Goal: Use online tool/utility: Utilize a website feature to perform a specific function

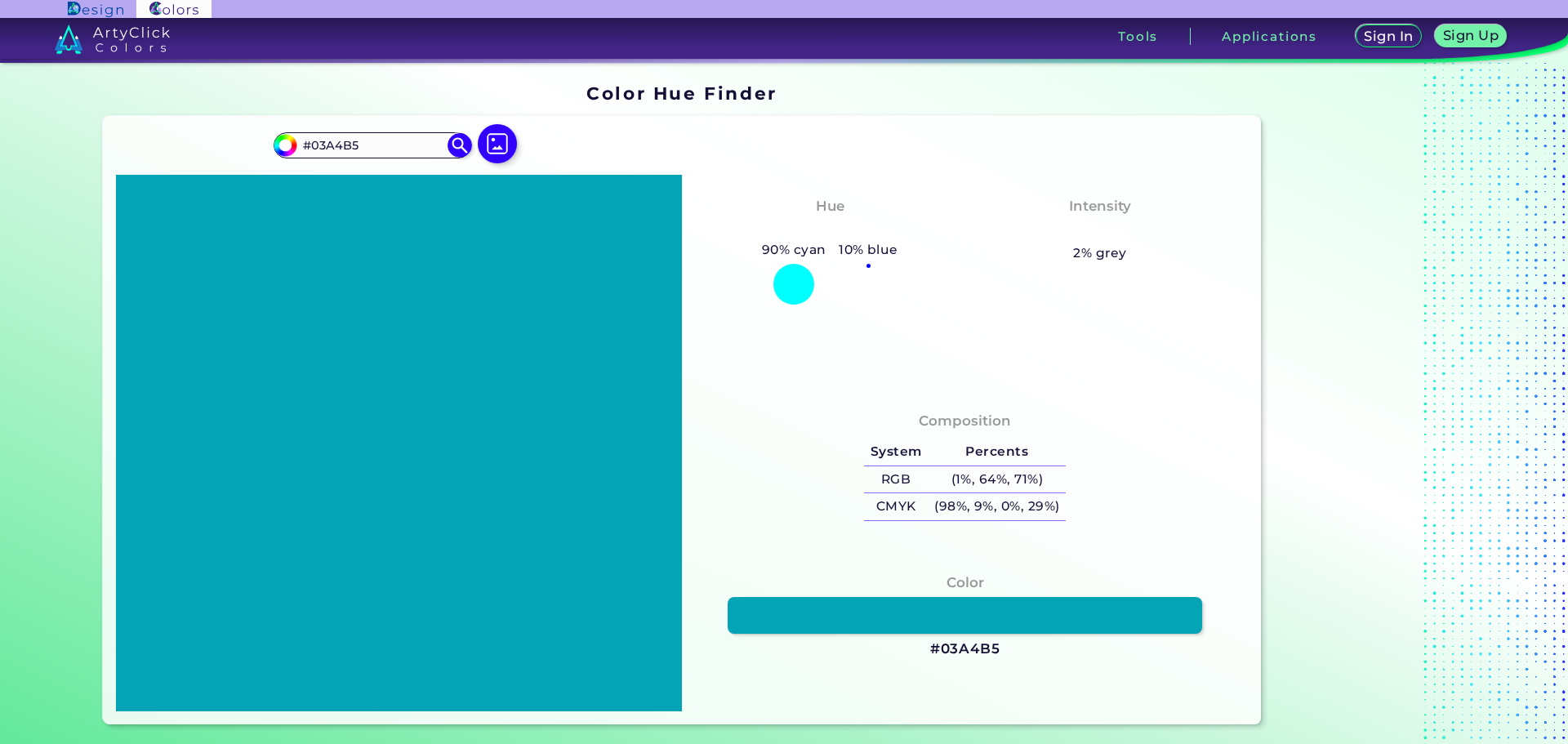
click at [877, 248] on h5 "10% blue" at bounding box center [868, 250] width 72 height 21
click at [855, 250] on h5 "10% blue" at bounding box center [868, 250] width 72 height 21
click at [1109, 256] on h5 "2% grey" at bounding box center [1100, 253] width 53 height 21
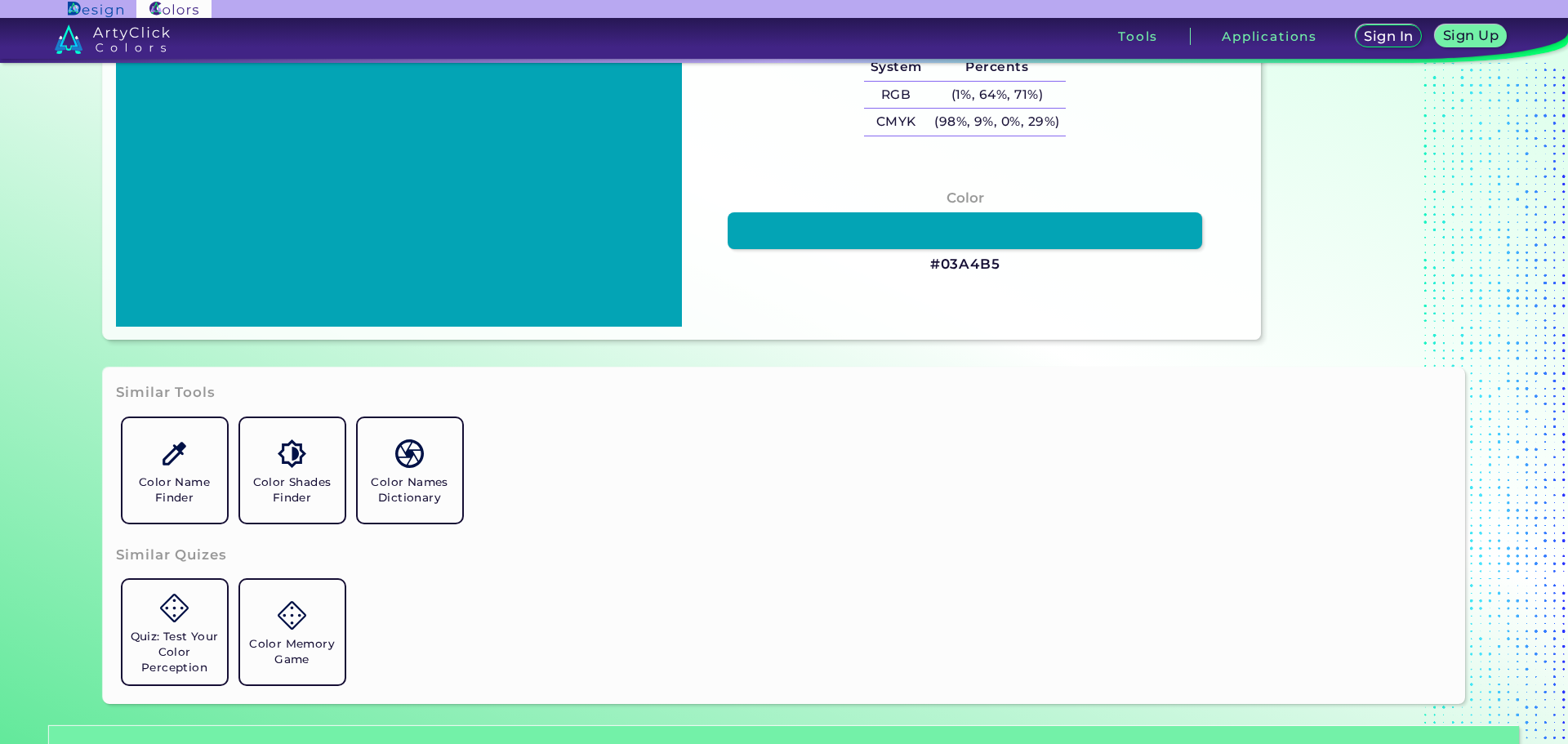
scroll to position [490, 0]
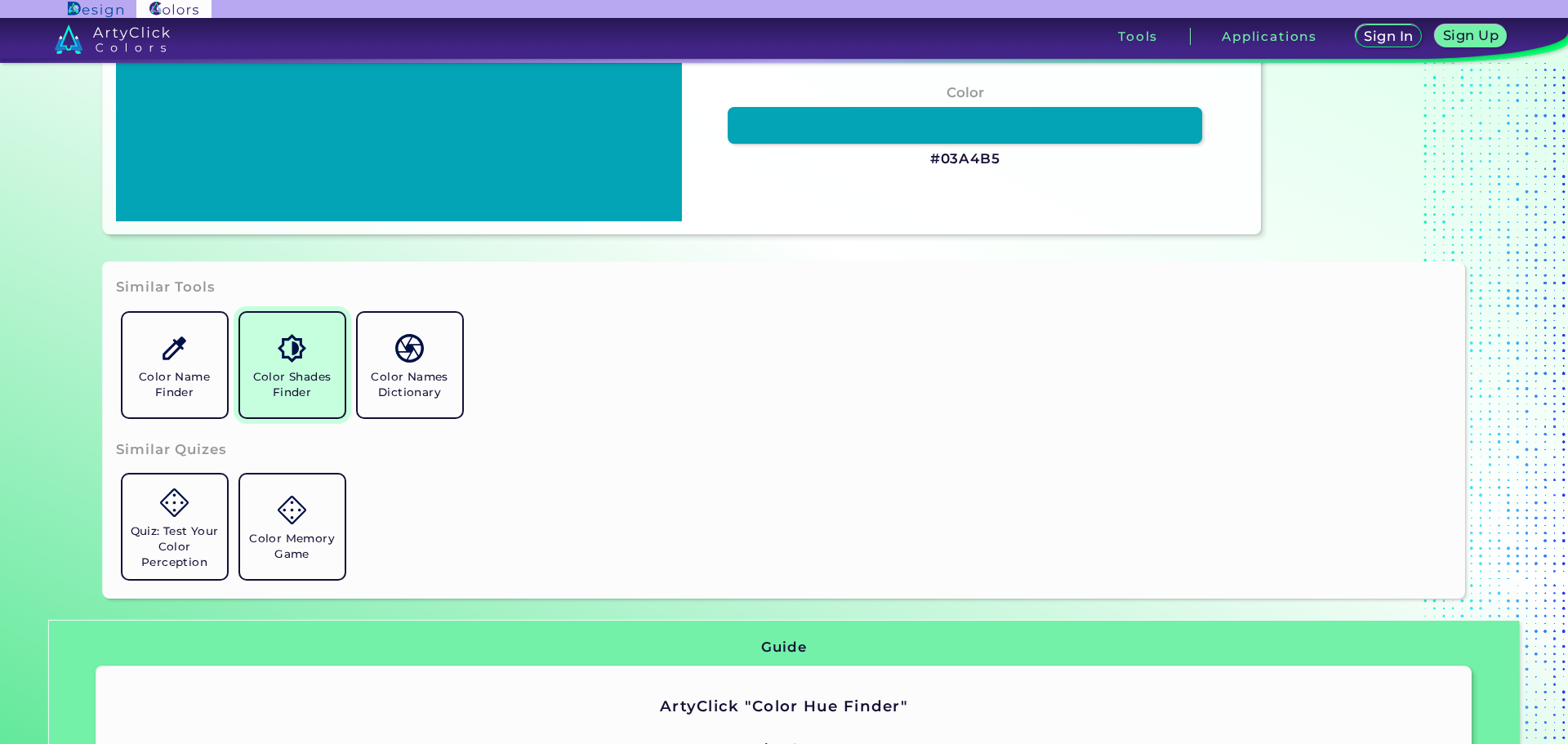
click at [286, 363] on link "Color Shades Finder" at bounding box center [292, 364] width 117 height 117
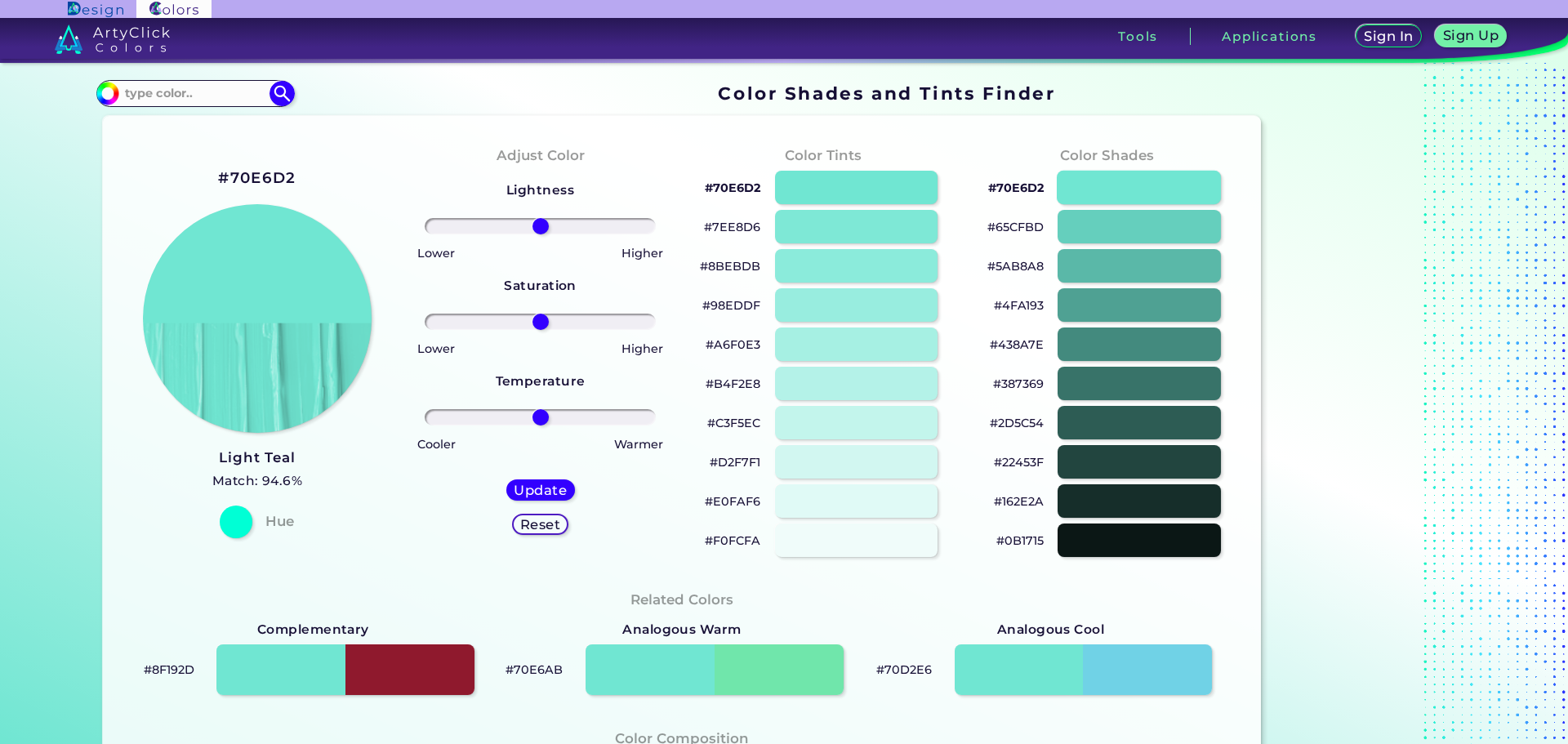
click at [1164, 177] on div at bounding box center [1139, 187] width 164 height 33
click at [1152, 219] on div at bounding box center [1139, 226] width 164 height 33
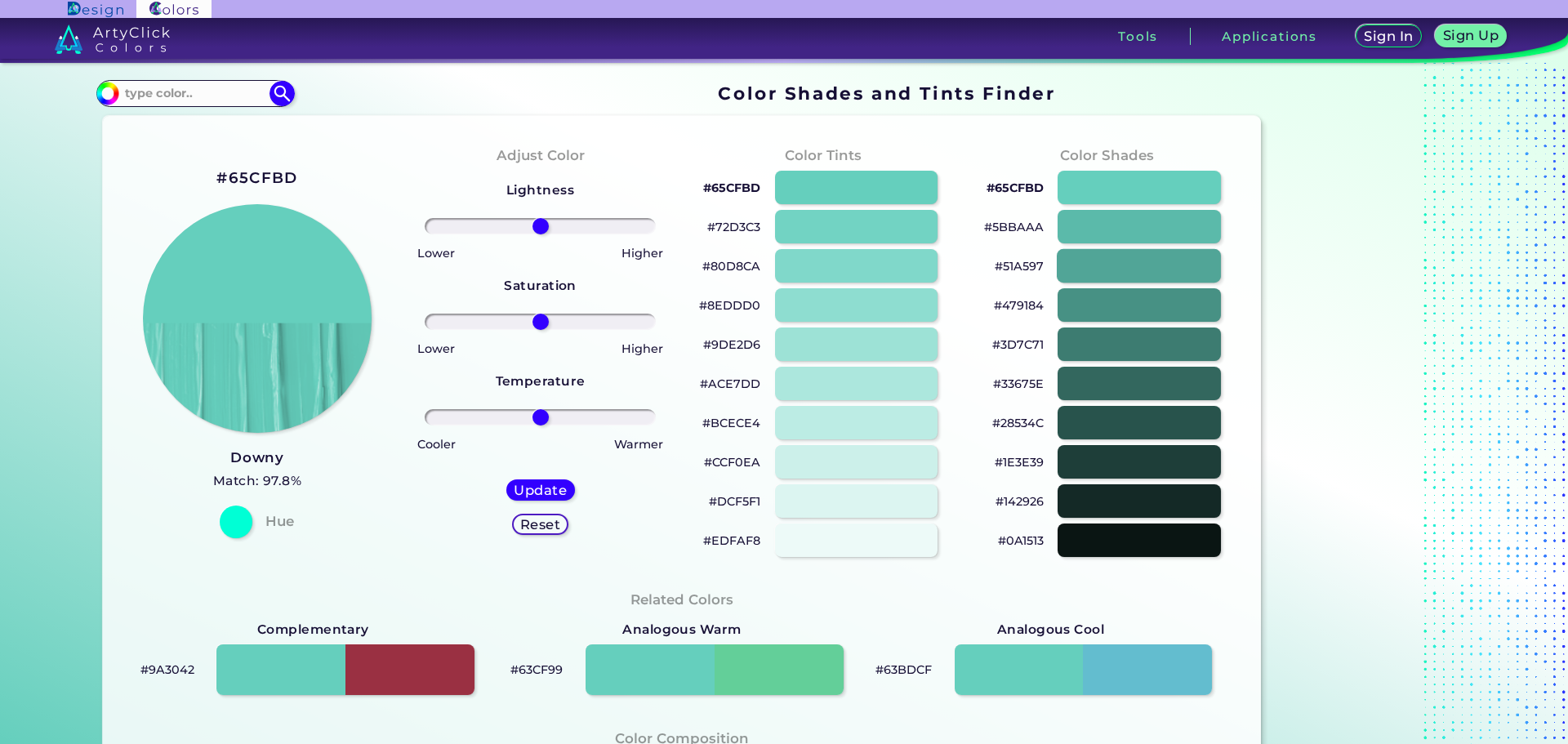
click at [1140, 257] on div at bounding box center [1139, 265] width 164 height 33
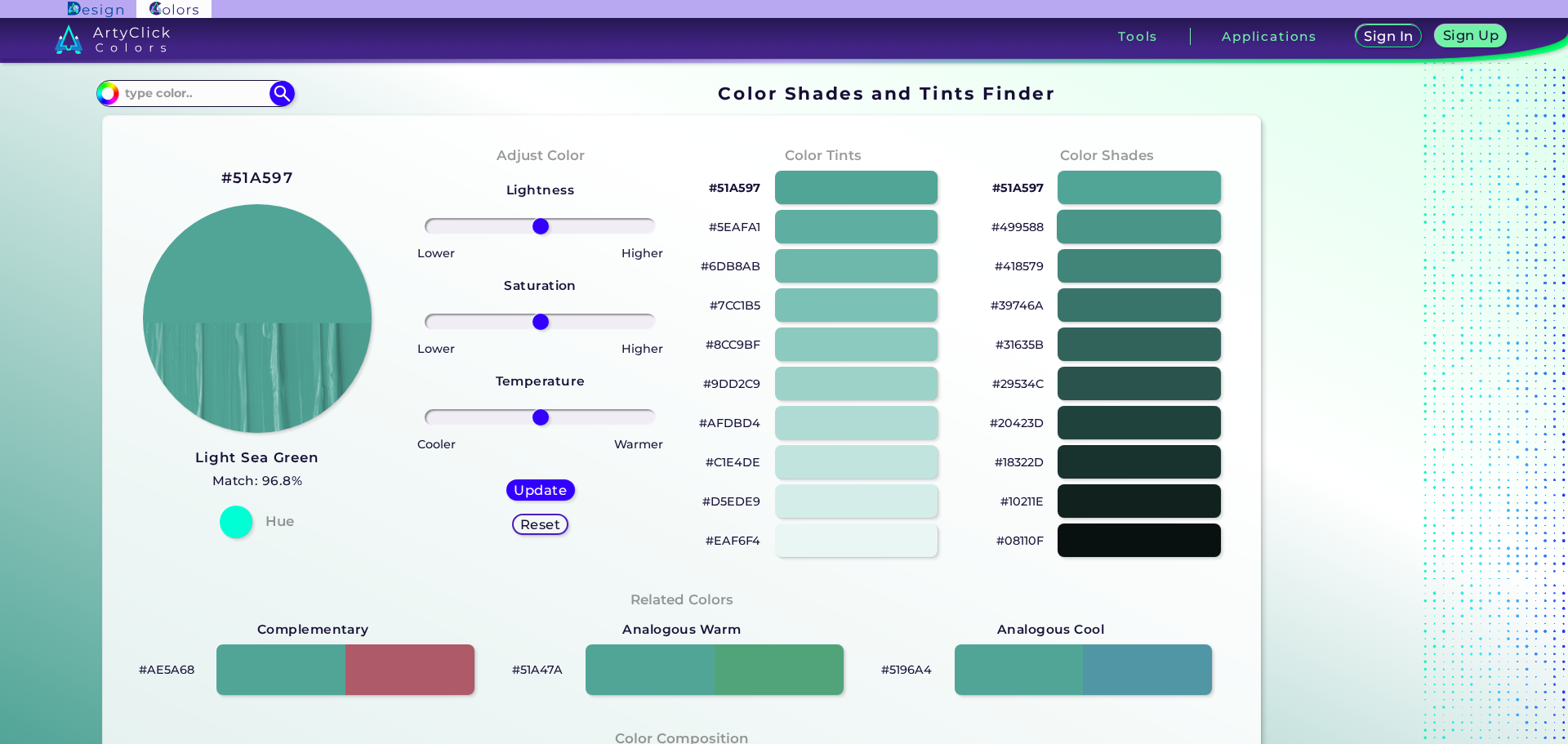
click at [1138, 230] on div at bounding box center [1139, 226] width 164 height 33
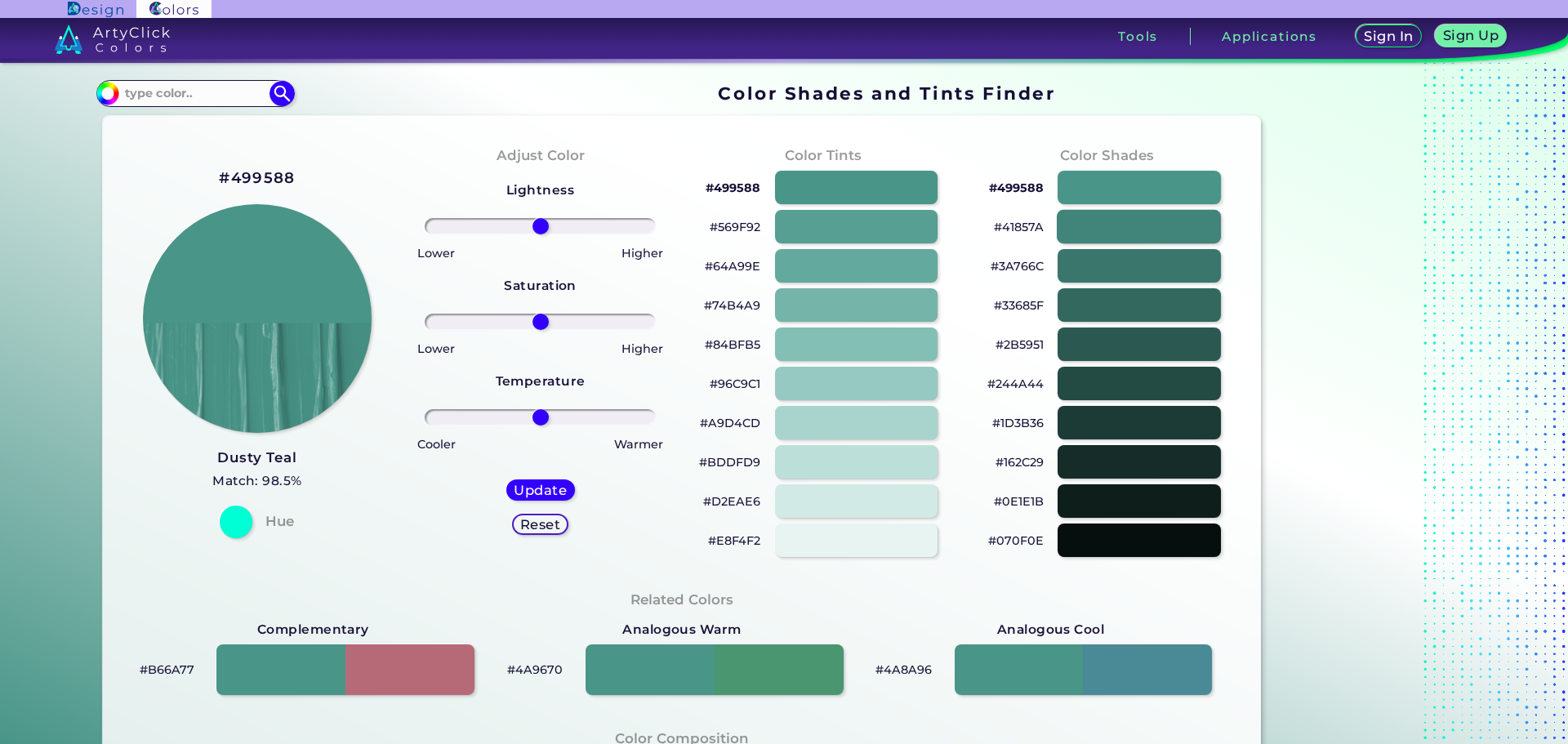
type input "#499588"
click at [1135, 189] on div at bounding box center [1139, 187] width 164 height 33
click at [1135, 187] on div at bounding box center [1139, 187] width 164 height 33
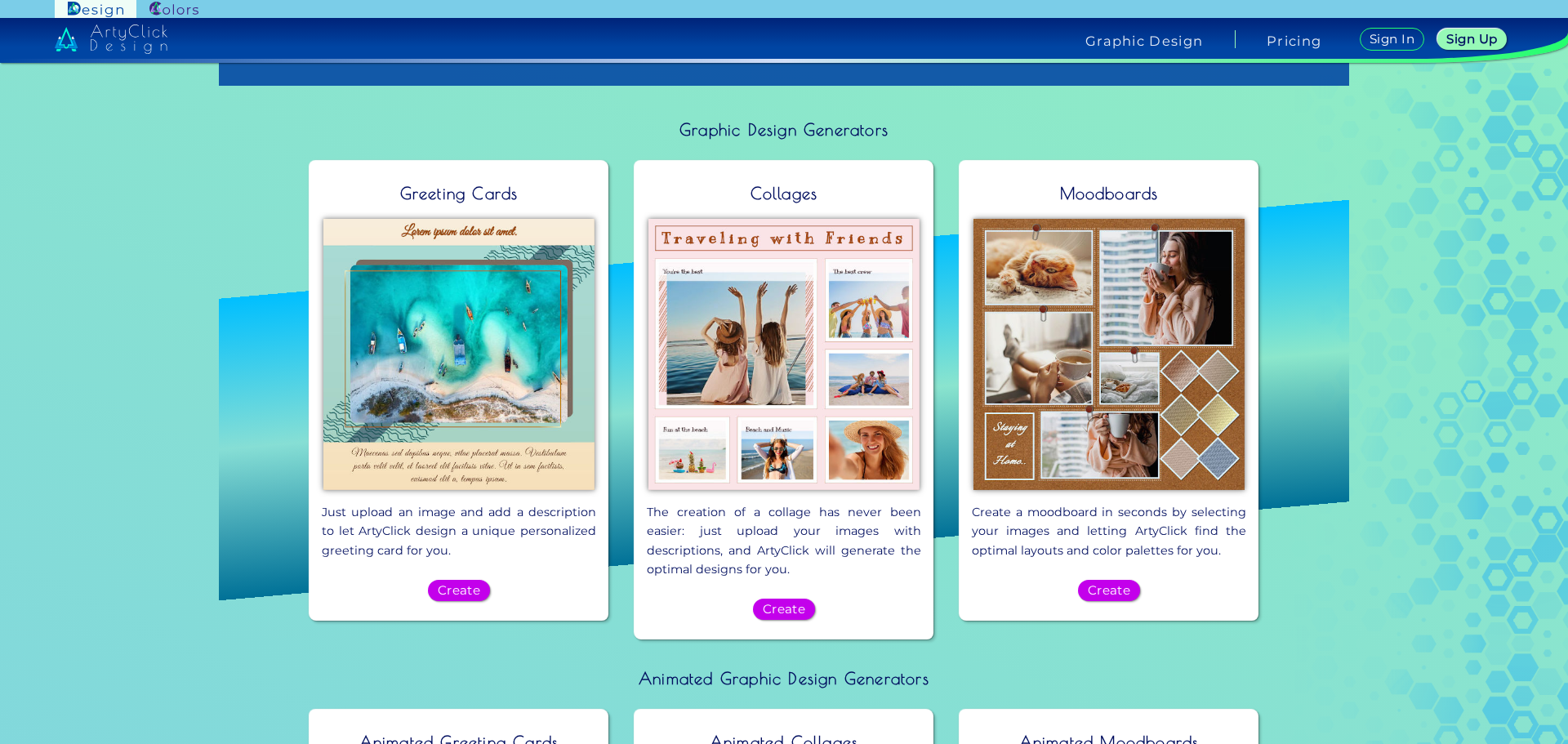
scroll to position [899, 0]
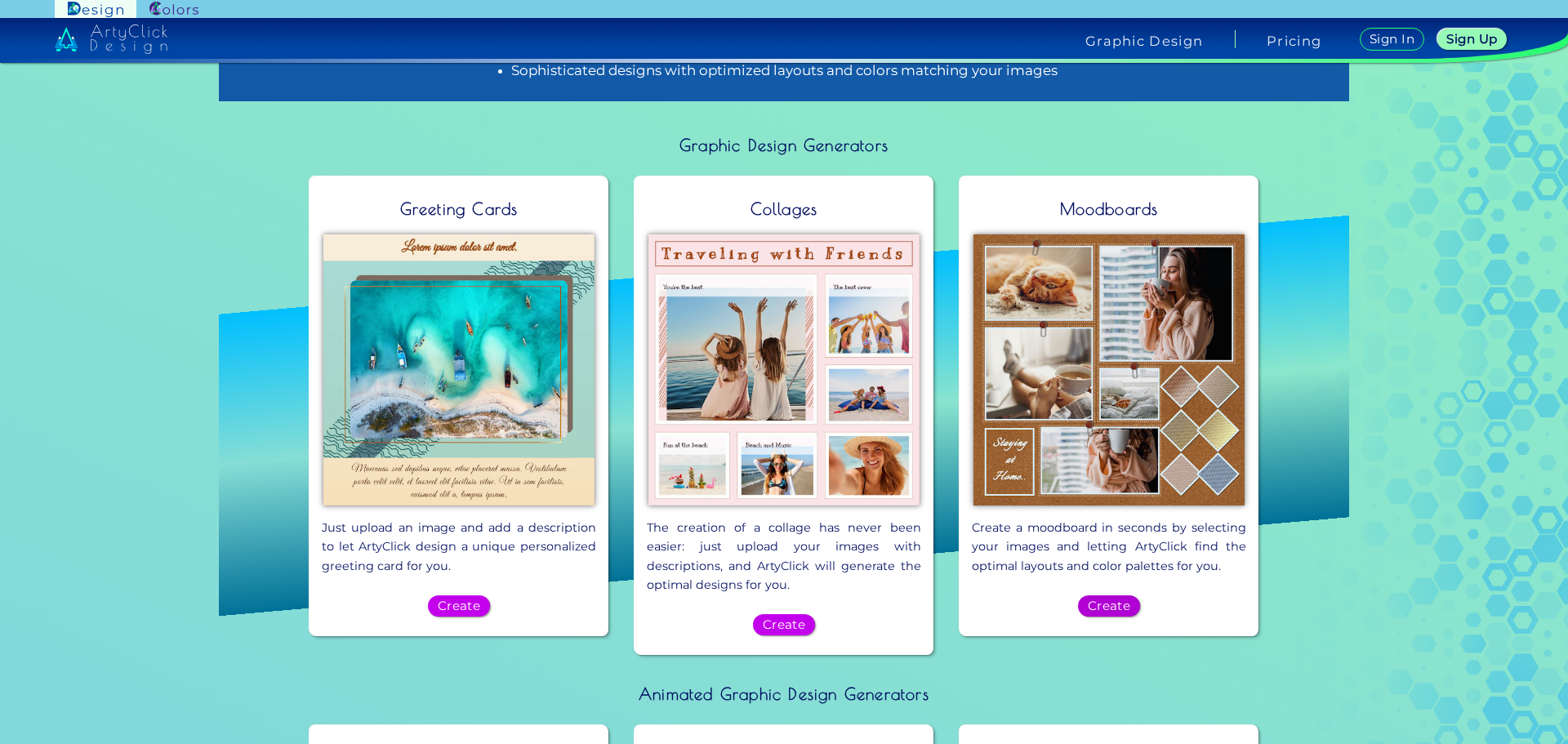
click at [1111, 600] on h5 "Create" at bounding box center [1109, 606] width 38 height 11
